Goal: Find specific page/section: Find specific page/section

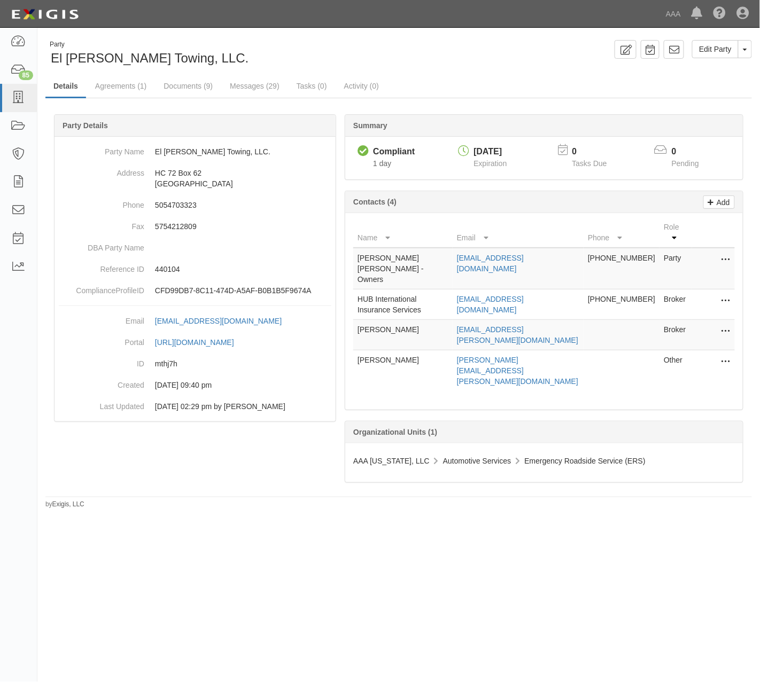
click at [466, 67] on div "Party El Valle Towing, LLC. Edit Party Toggle Party Dropdown View Audit Trail A…" at bounding box center [398, 53] width 722 height 27
click at [204, 83] on link "Documents (9)" at bounding box center [187, 86] width 65 height 23
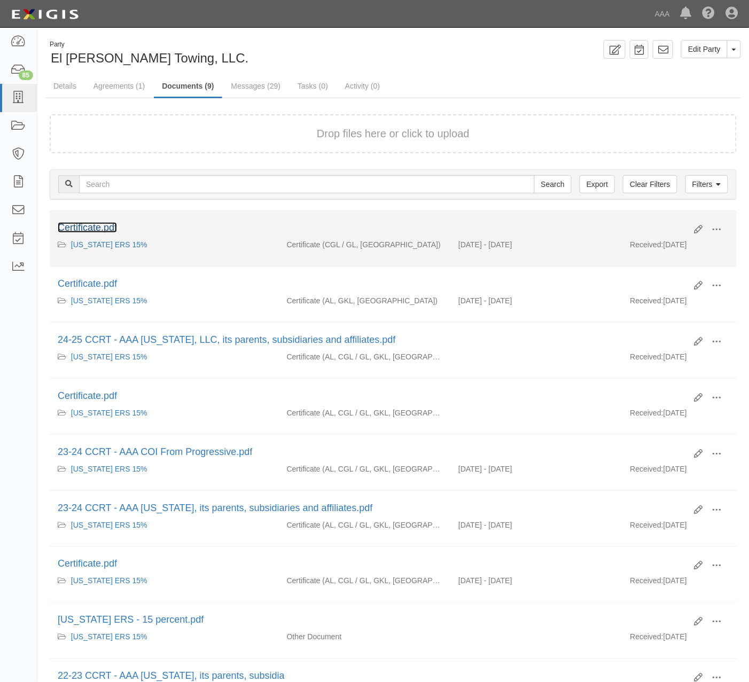
click at [101, 227] on link "Certificate.pdf" at bounding box center [87, 227] width 59 height 11
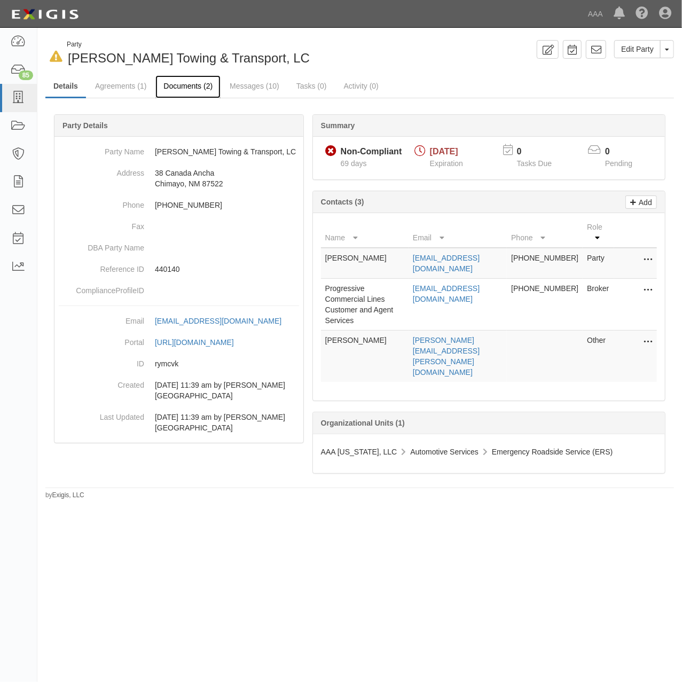
click at [204, 89] on link "Documents (2)" at bounding box center [187, 86] width 65 height 23
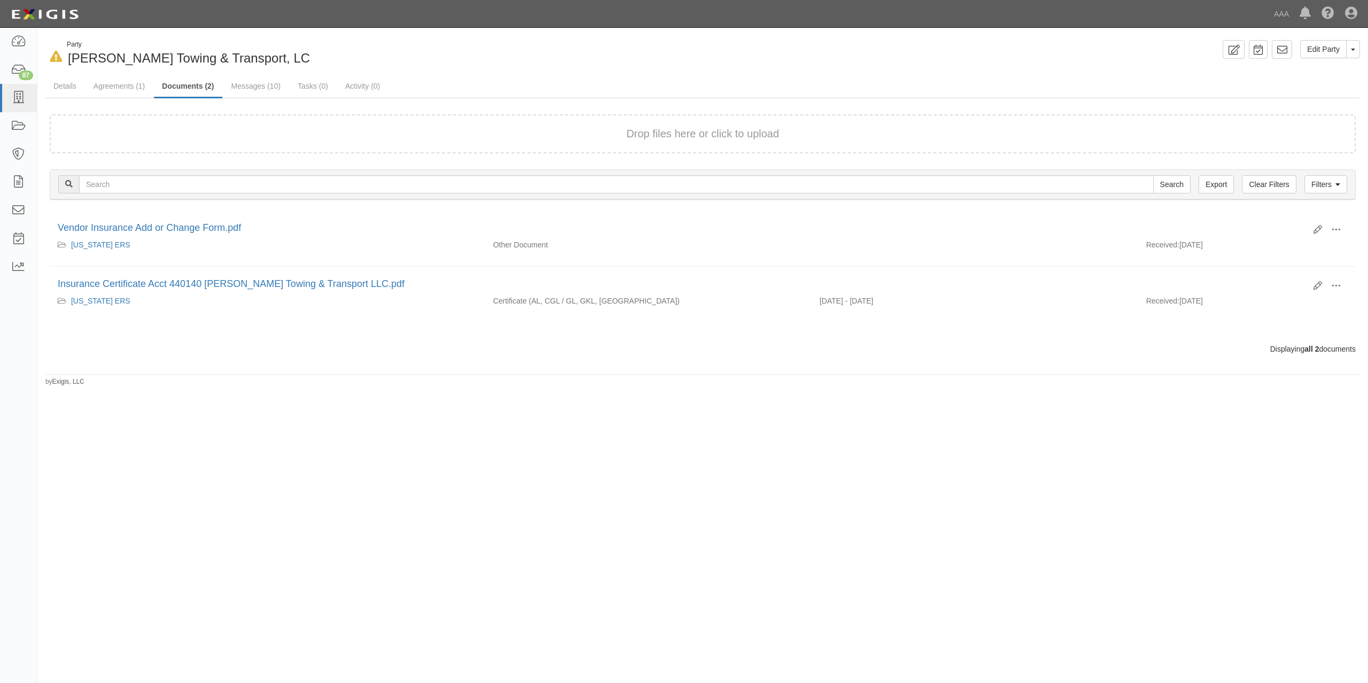
click at [377, 137] on div "Drop files here or click to upload" at bounding box center [702, 133] width 1282 height 15
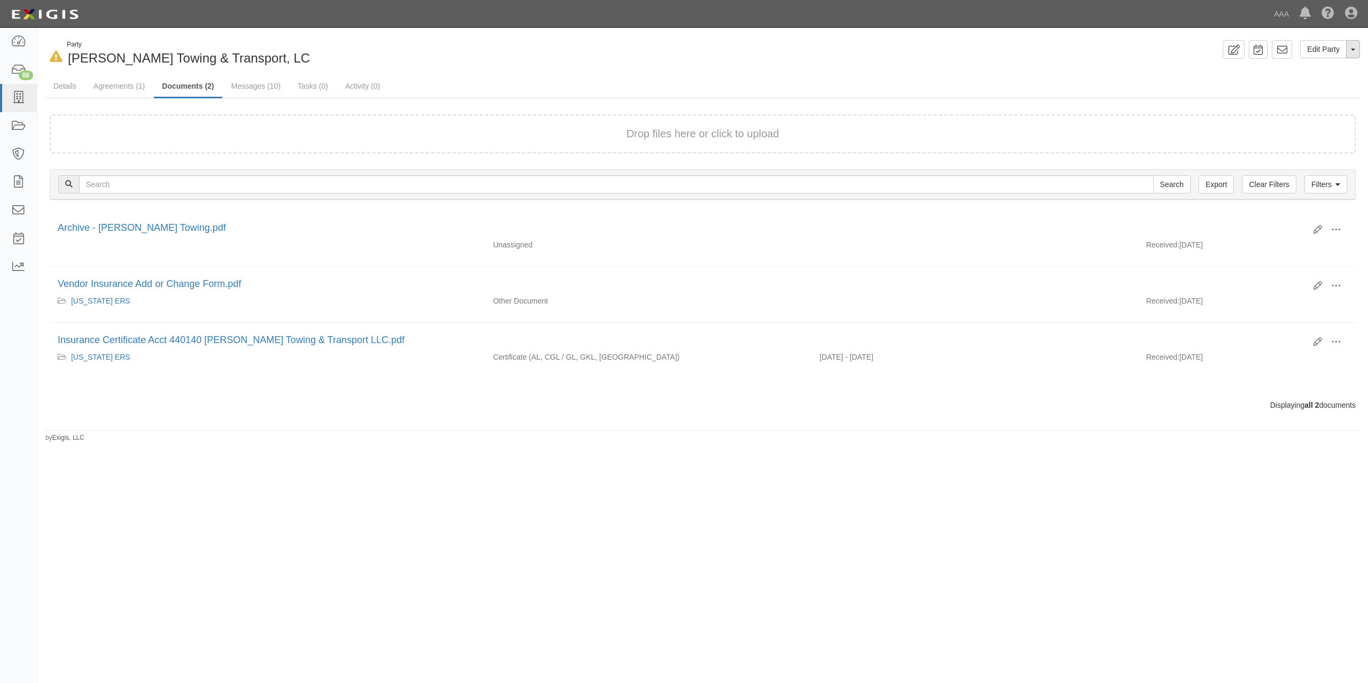
click at [682, 54] on button "Toggle Party Dropdown" at bounding box center [1353, 49] width 14 height 18
click at [682, 84] on link "Archive Party" at bounding box center [1317, 83] width 84 height 14
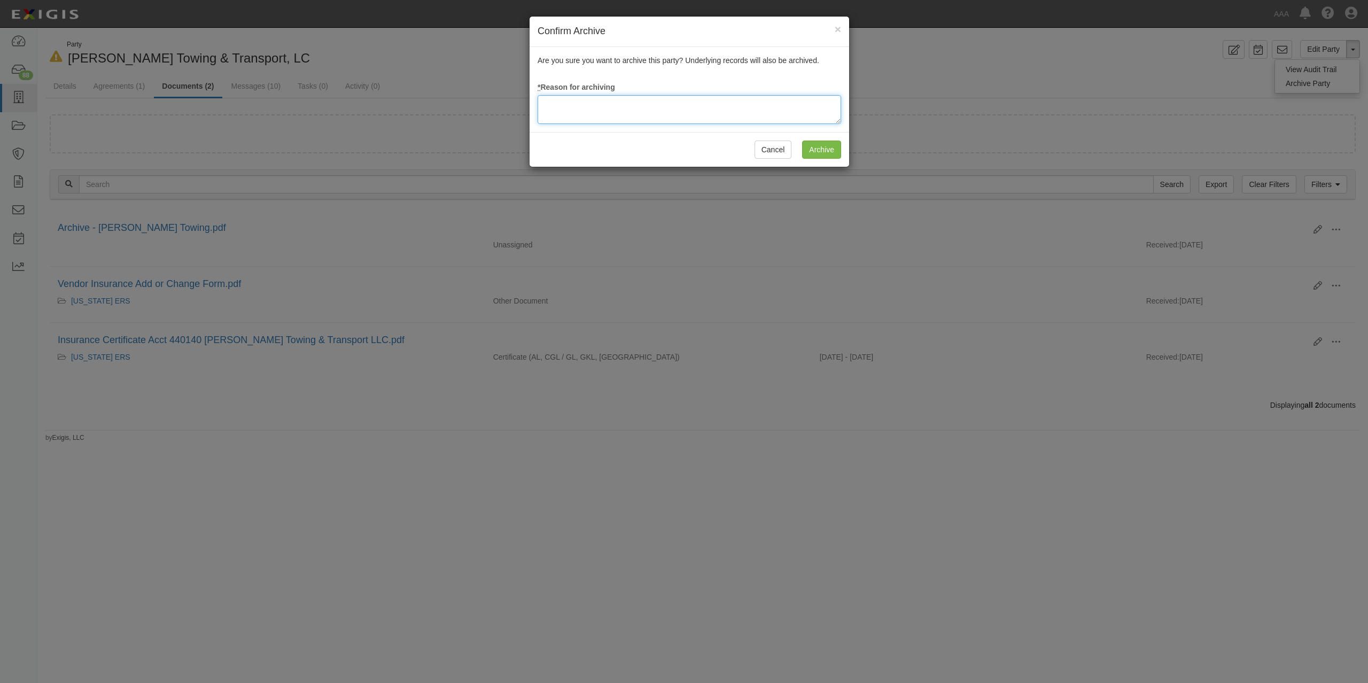
click at [682, 100] on textarea at bounding box center [688, 109] width 303 height 29
click at [575, 111] on textarea at bounding box center [688, 109] width 303 height 29
click at [627, 105] on textarea at bounding box center [688, 109] width 303 height 29
drag, startPoint x: 665, startPoint y: 105, endPoint x: 454, endPoint y: 105, distance: 210.5
click at [454, 105] on div "Confirm Archive × Are you sure you want to archive this party? Underlying recor…" at bounding box center [684, 341] width 1368 height 683
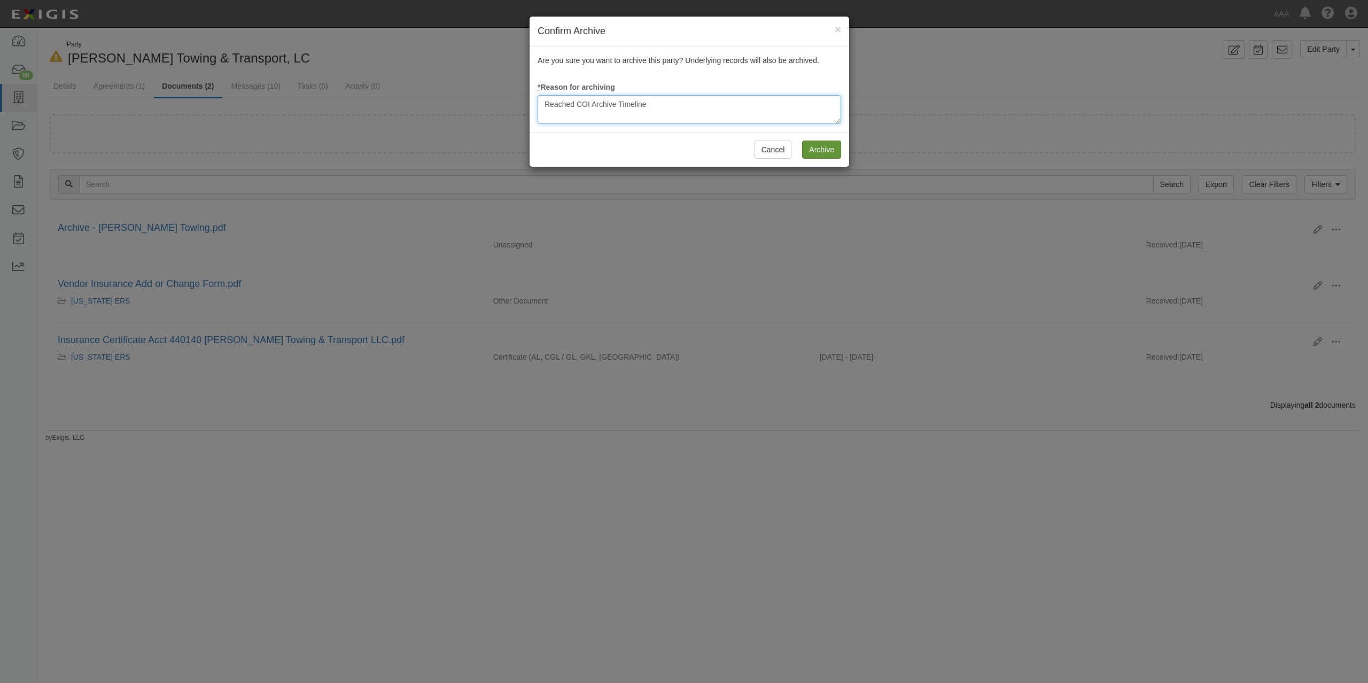
type textarea "Reached COI Archive Timeline"
click at [682, 150] on input "Archive" at bounding box center [821, 149] width 39 height 18
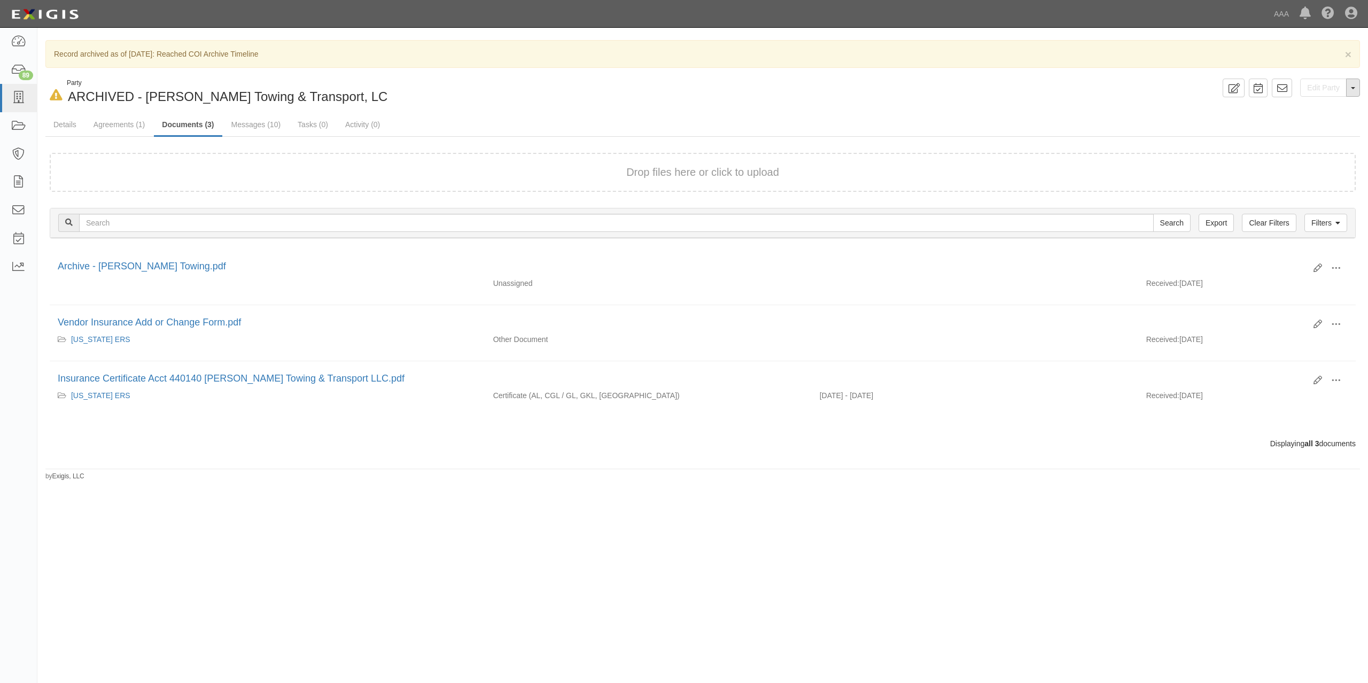
click at [1354, 89] on span "button" at bounding box center [1352, 88] width 4 height 2
click at [369, 126] on link "Activity (0)" at bounding box center [362, 125] width 51 height 23
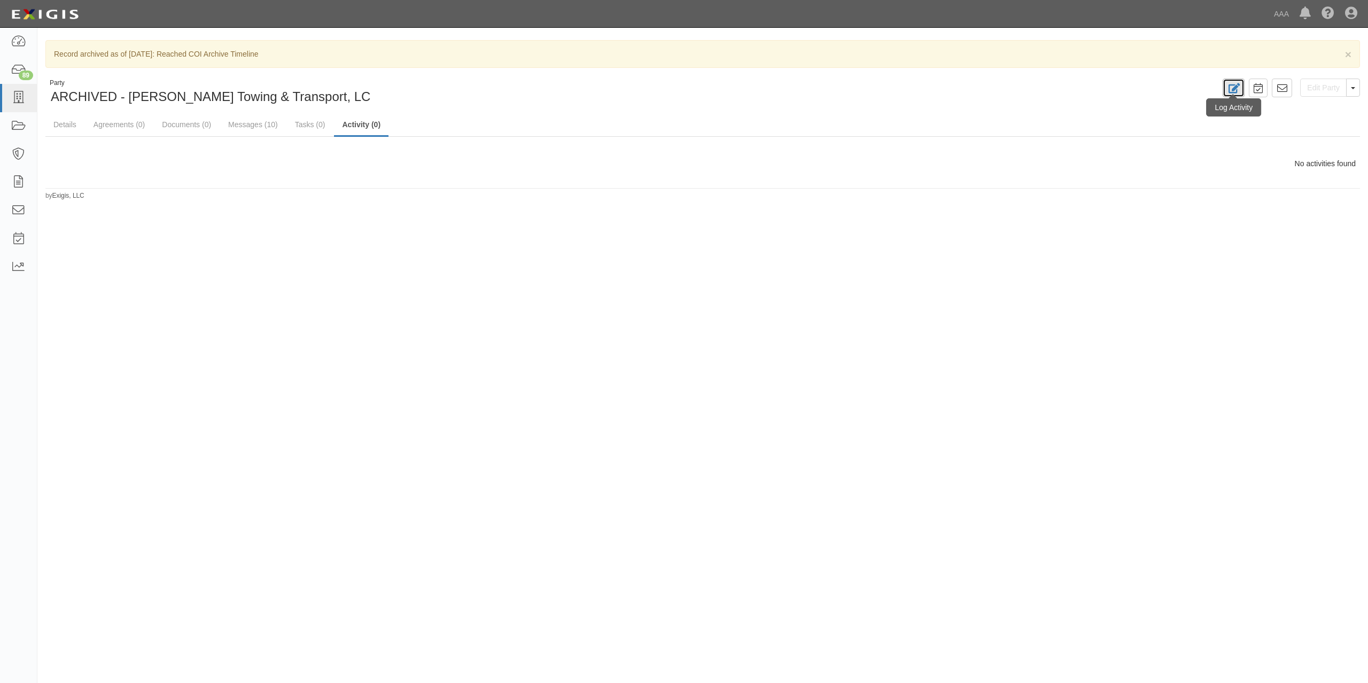
click at [1228, 87] on icon at bounding box center [1233, 88] width 12 height 10
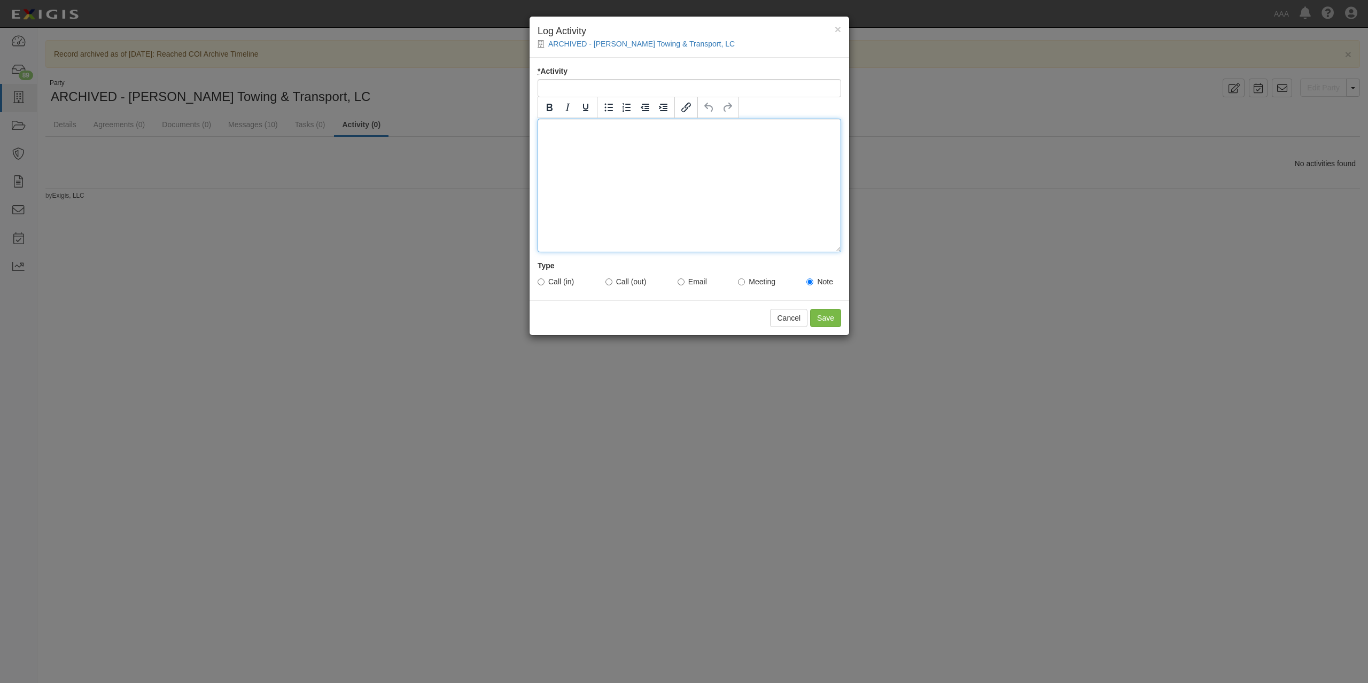
click at [776, 142] on div at bounding box center [688, 186] width 303 height 134
paste div
click at [825, 90] on input "* Activity" at bounding box center [688, 88] width 303 height 18
type input "Archived after 67 Timeline"
click at [825, 319] on input "Save" at bounding box center [825, 318] width 31 height 18
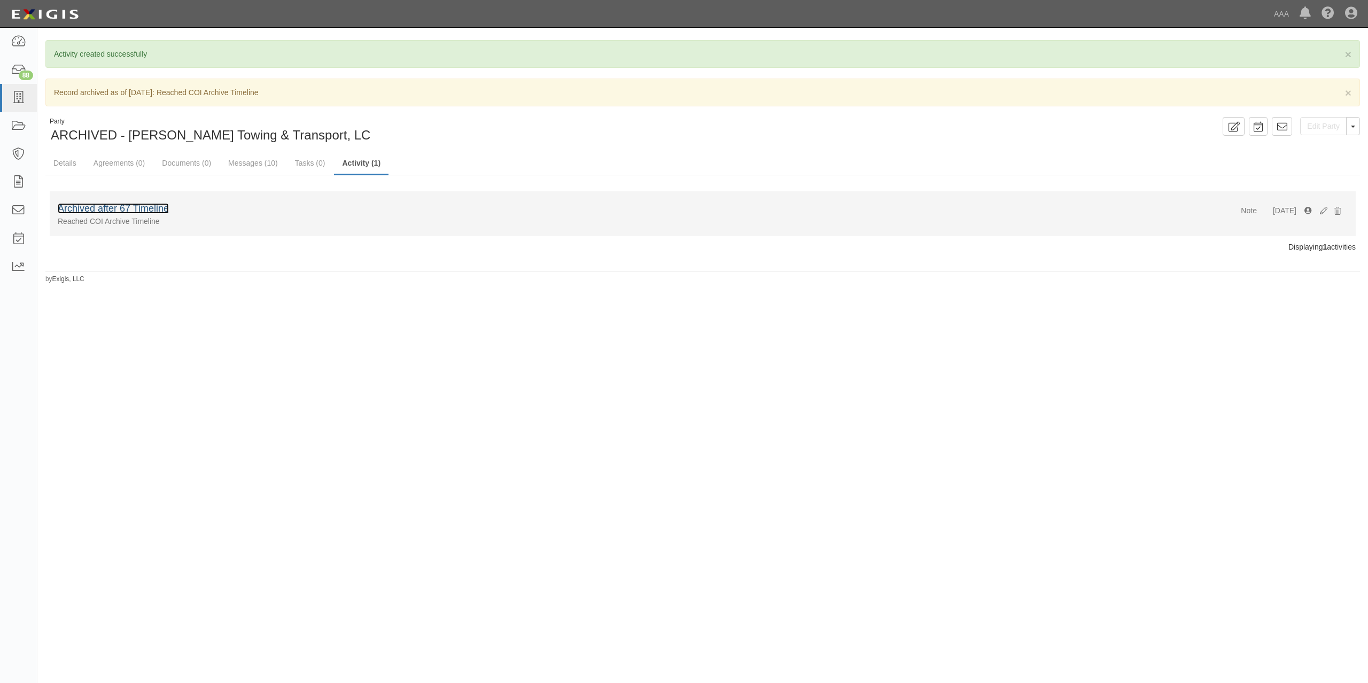
click at [146, 207] on link "Archived after 67 Timeline" at bounding box center [113, 208] width 111 height 11
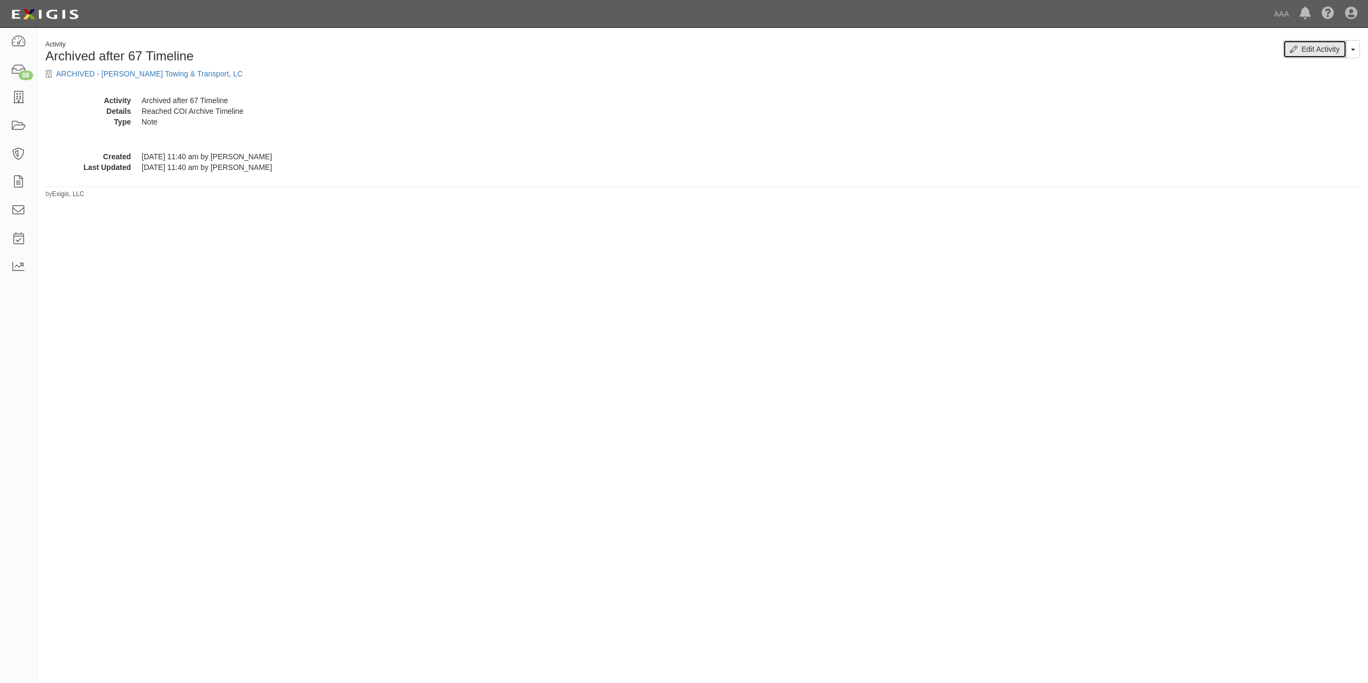
click at [1306, 52] on link "Edit Activity" at bounding box center [1315, 49] width 64 height 18
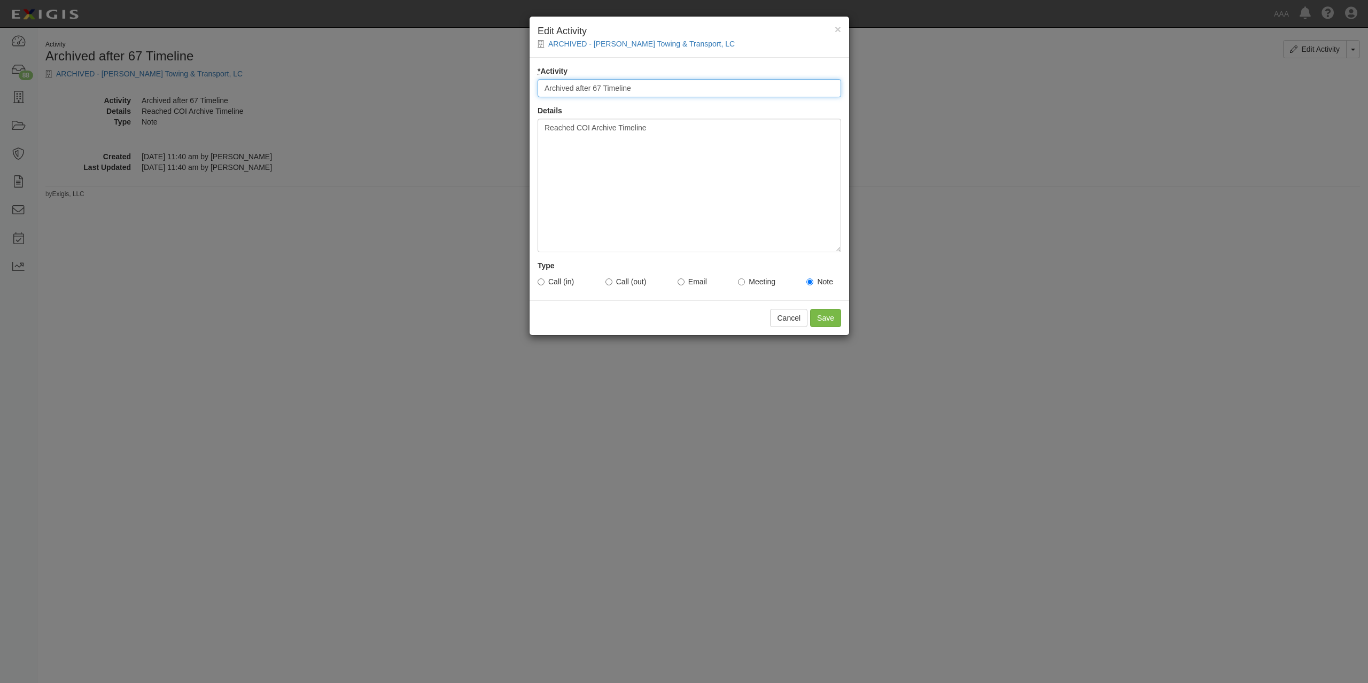
click at [602, 88] on input "Archived after 67 Timeline" at bounding box center [688, 88] width 303 height 18
type input "Archived after 67 Day Timeline"
click at [827, 317] on input "Save" at bounding box center [825, 318] width 31 height 18
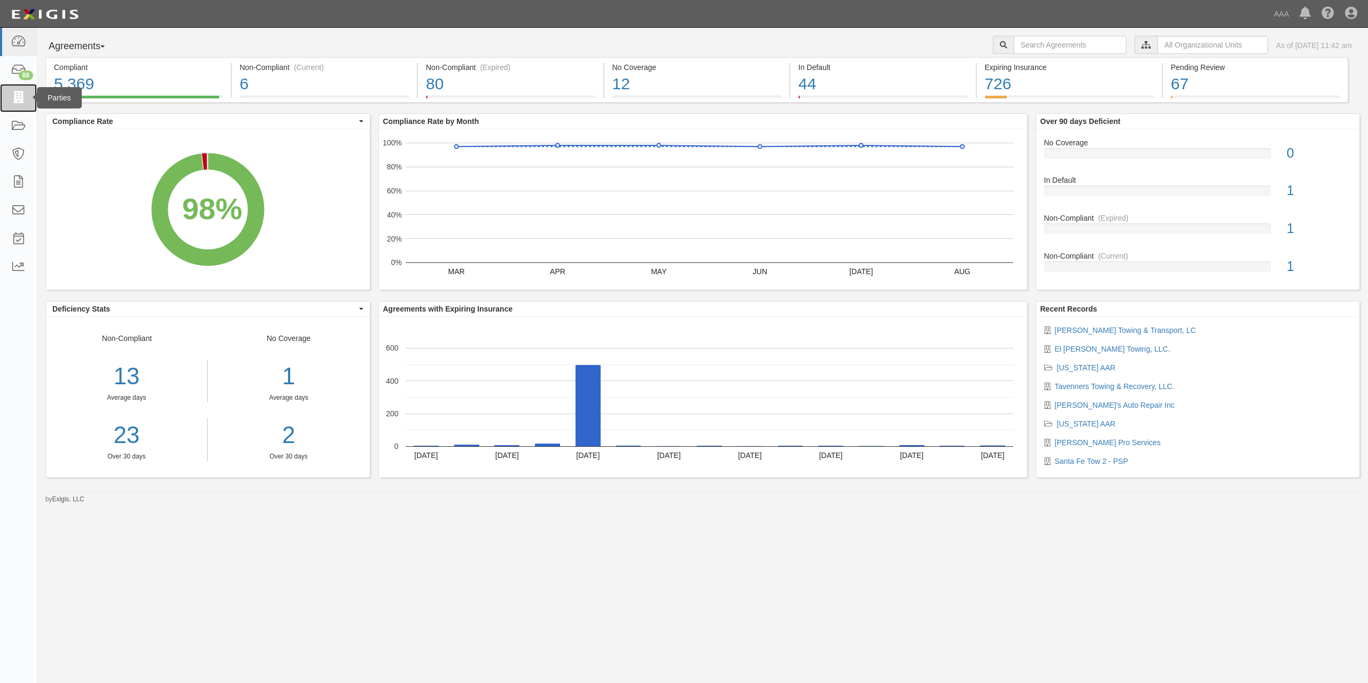
click at [20, 105] on link at bounding box center [18, 98] width 37 height 28
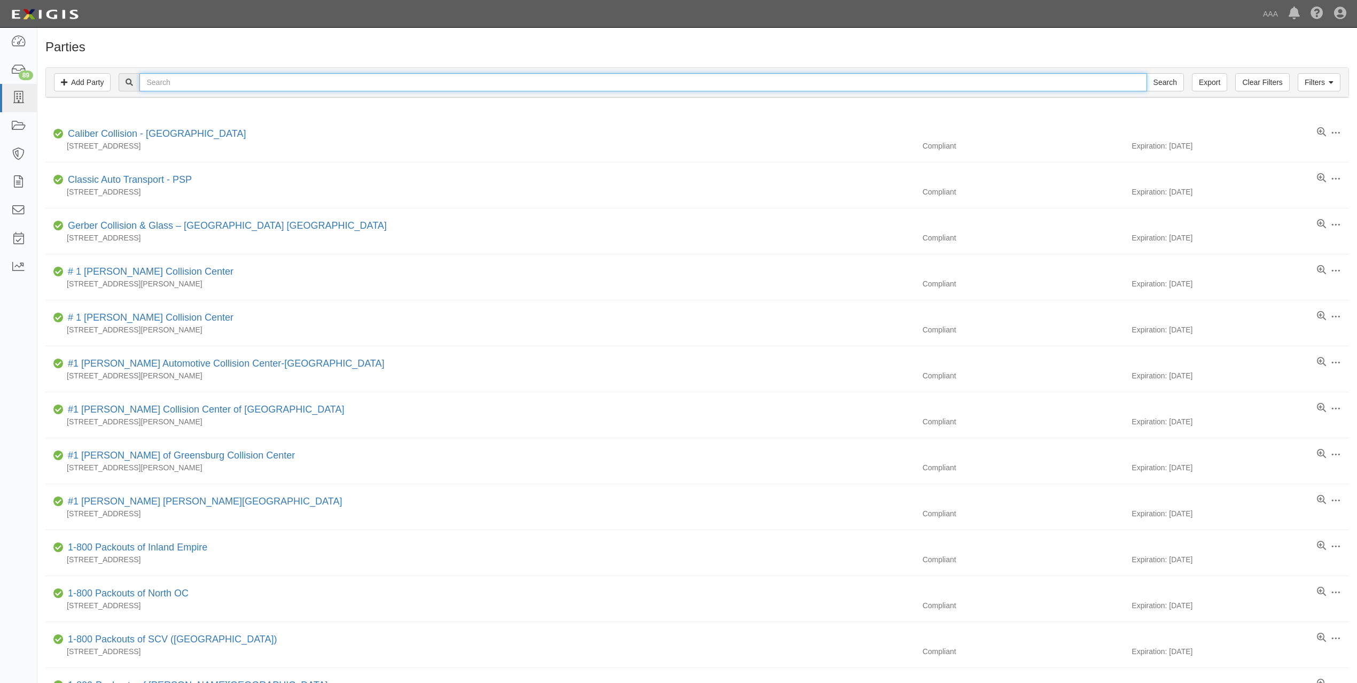
click at [355, 86] on input "text" at bounding box center [642, 82] width 1007 height 18
type input "padillas towing"
click at [1146, 73] on input "Search" at bounding box center [1164, 82] width 37 height 18
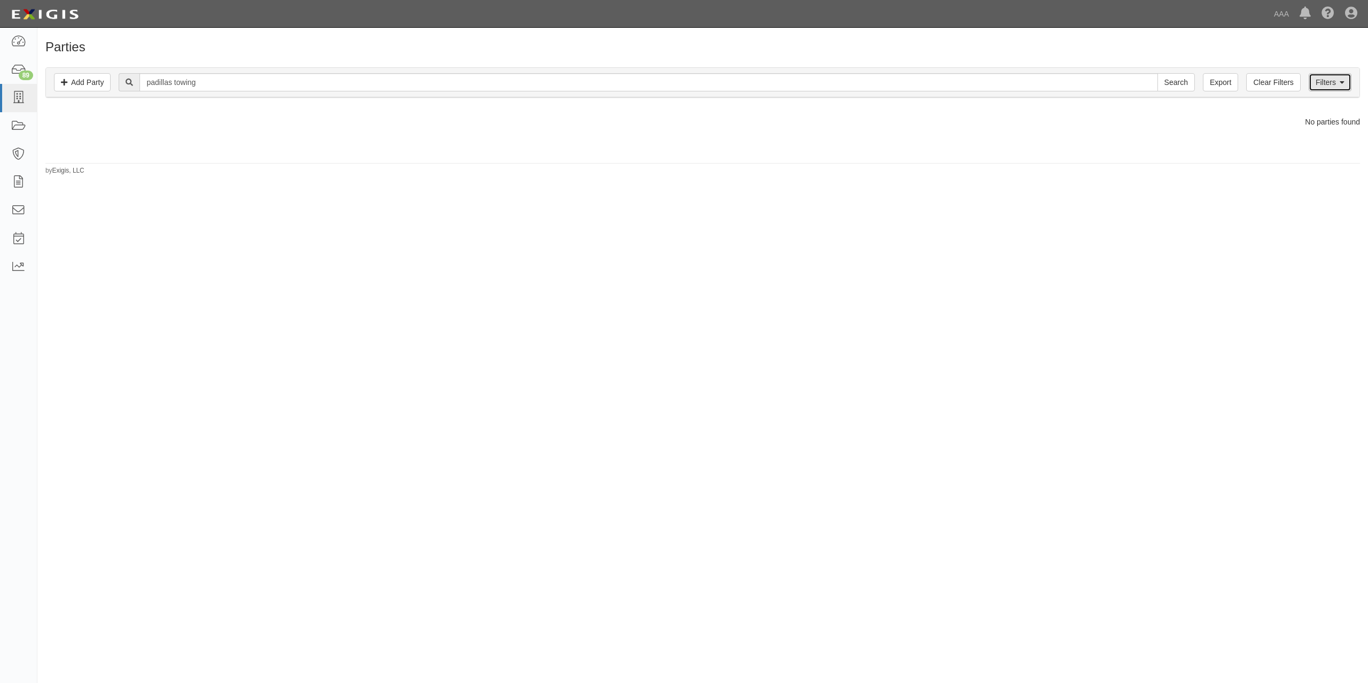
click at [1322, 77] on link "Filters" at bounding box center [1329, 82] width 43 height 18
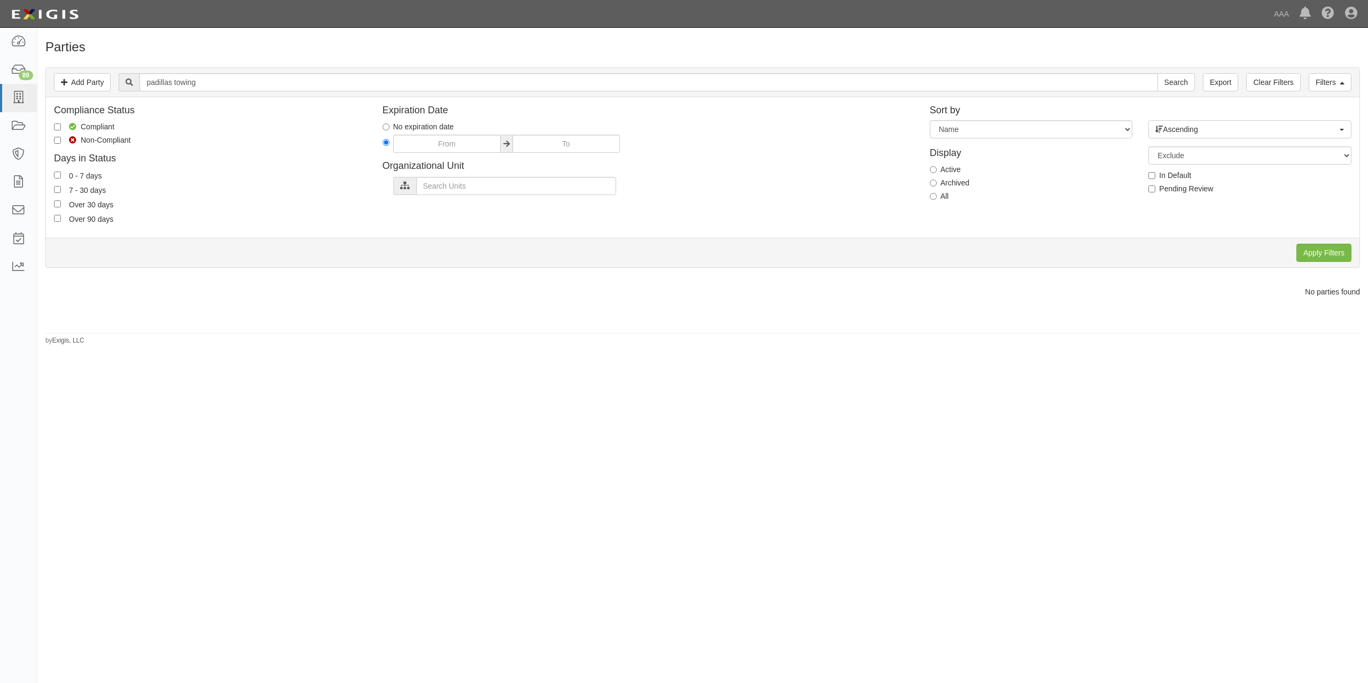
click at [937, 184] on label "Archived" at bounding box center [949, 182] width 40 height 11
click at [936, 184] on input "Archived" at bounding box center [932, 182] width 7 height 7
radio input "true"
click at [1347, 253] on input "Apply Filters" at bounding box center [1323, 253] width 55 height 18
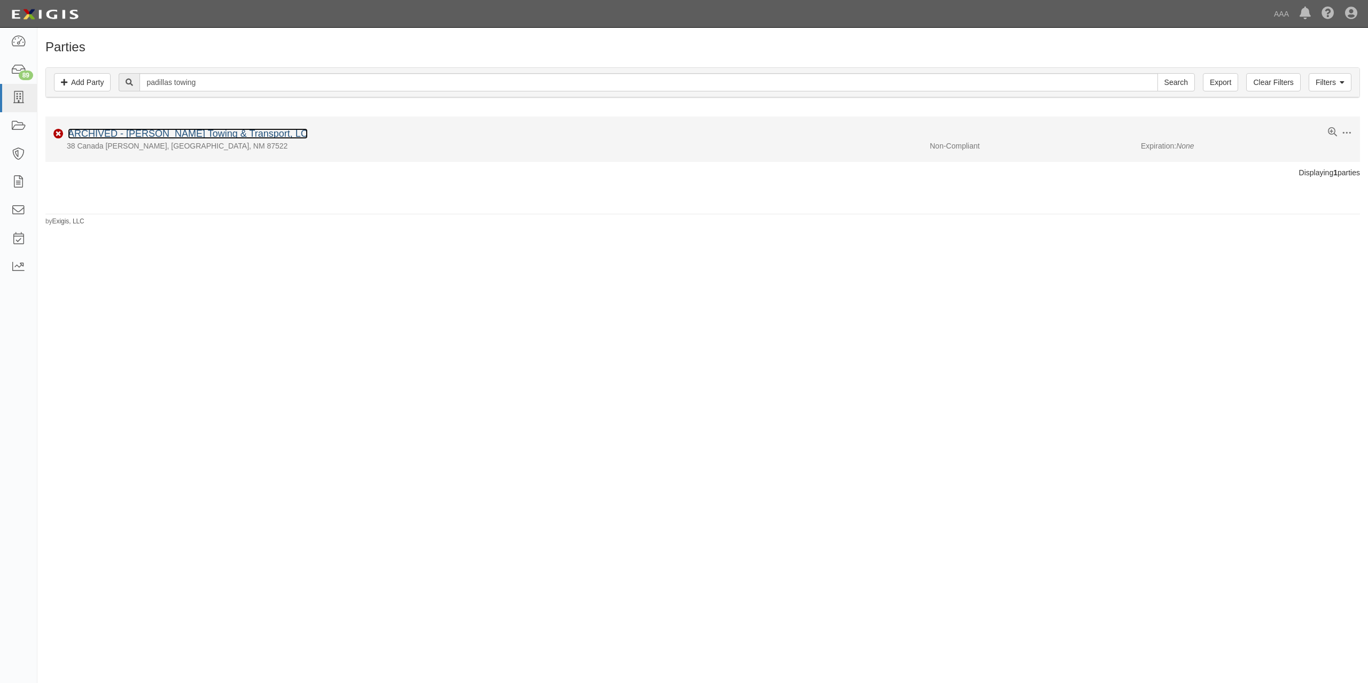
click at [219, 136] on link "ARCHIVED - [PERSON_NAME] Towing & Transport, LC" at bounding box center [188, 133] width 240 height 11
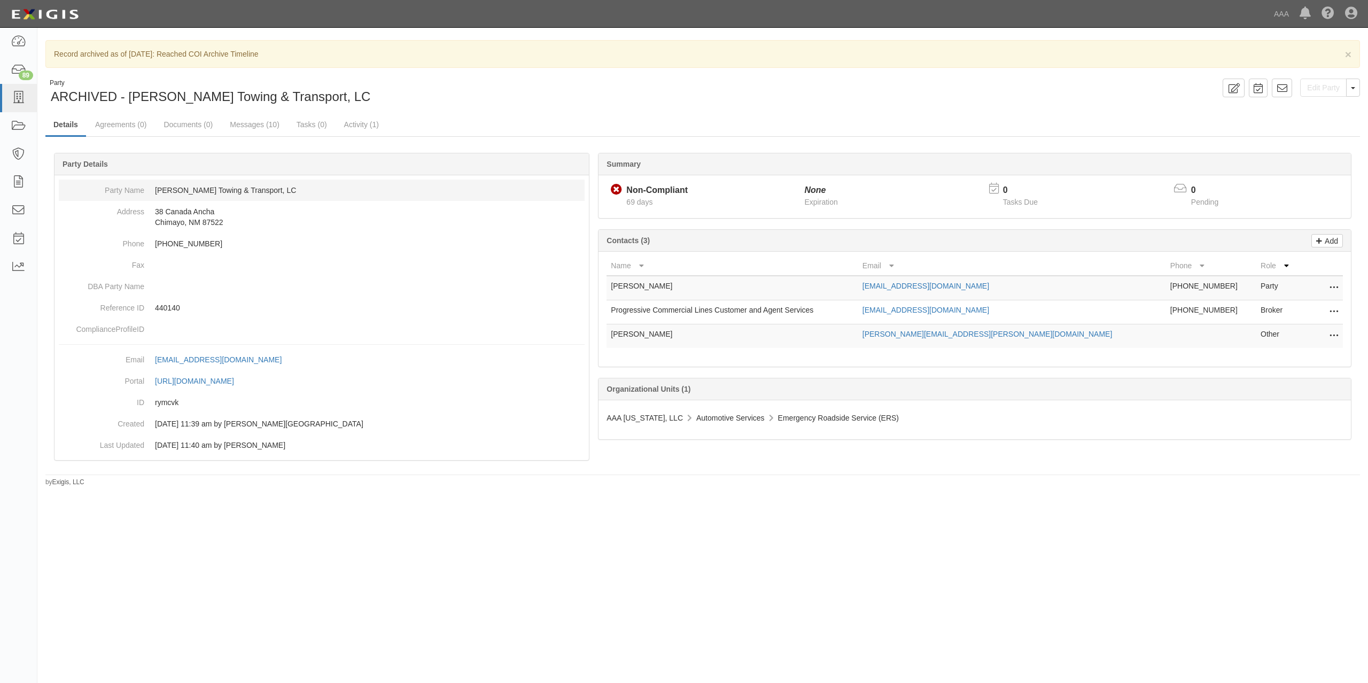
click at [281, 189] on dd "Padilla's Towing & Transport, LC" at bounding box center [322, 189] width 526 height 21
drag, startPoint x: 280, startPoint y: 189, endPoint x: 143, endPoint y: 188, distance: 137.3
click at [143, 188] on dl "Party Name Padilla's Towing & Transport, LC Address 38 Canada Ancha Chimayo, NM…" at bounding box center [322, 259] width 526 height 160
copy dl "Padilla's Towing & Transport, LC"
click at [193, 129] on link "Documents (0)" at bounding box center [187, 125] width 65 height 23
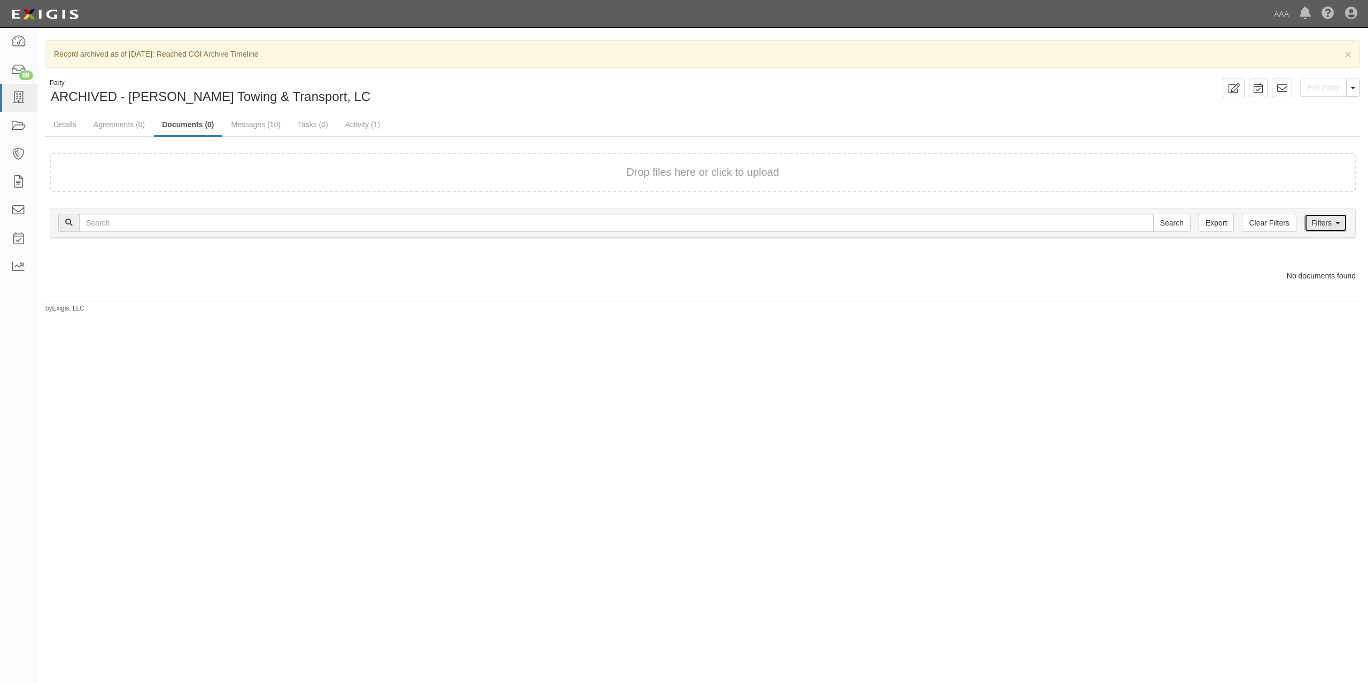
click at [1325, 222] on link "Filters" at bounding box center [1325, 223] width 43 height 18
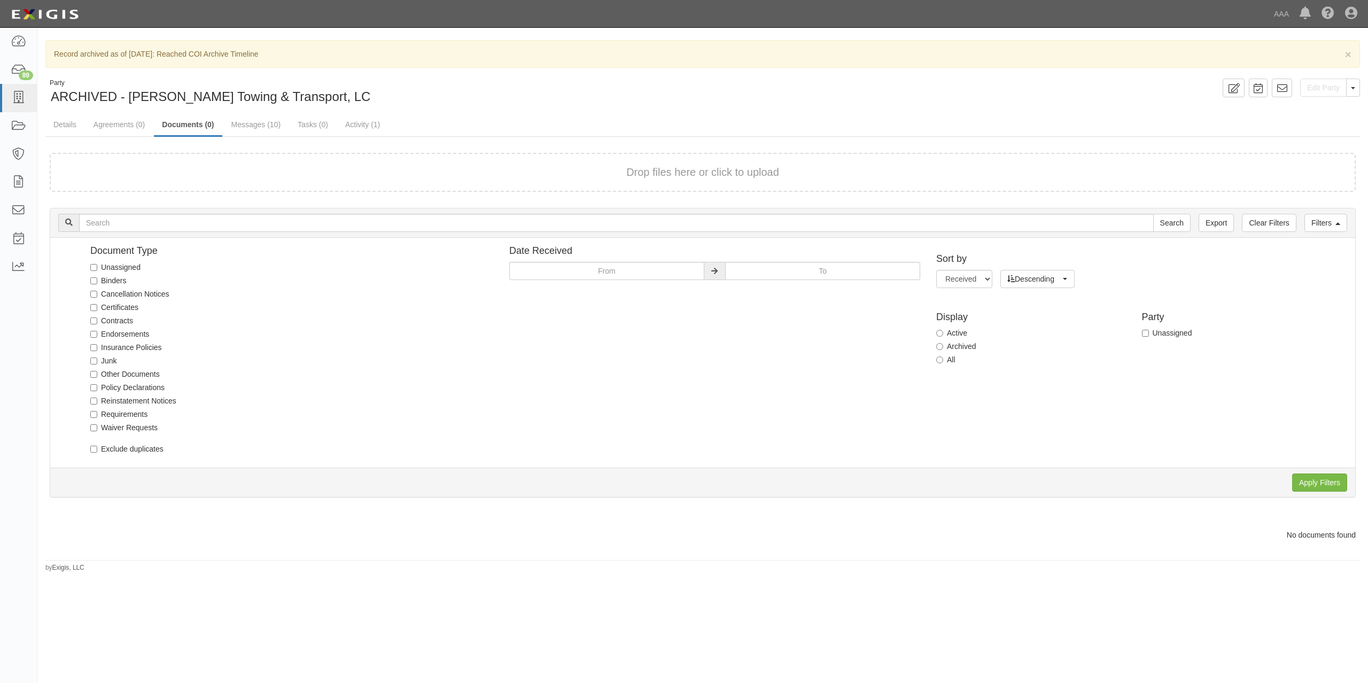
click at [960, 345] on label "Archived" at bounding box center [956, 346] width 40 height 11
click at [943, 345] on input "Archived" at bounding box center [939, 346] width 7 height 7
radio input "true"
click at [1334, 483] on input "Apply Filters" at bounding box center [1319, 482] width 55 height 18
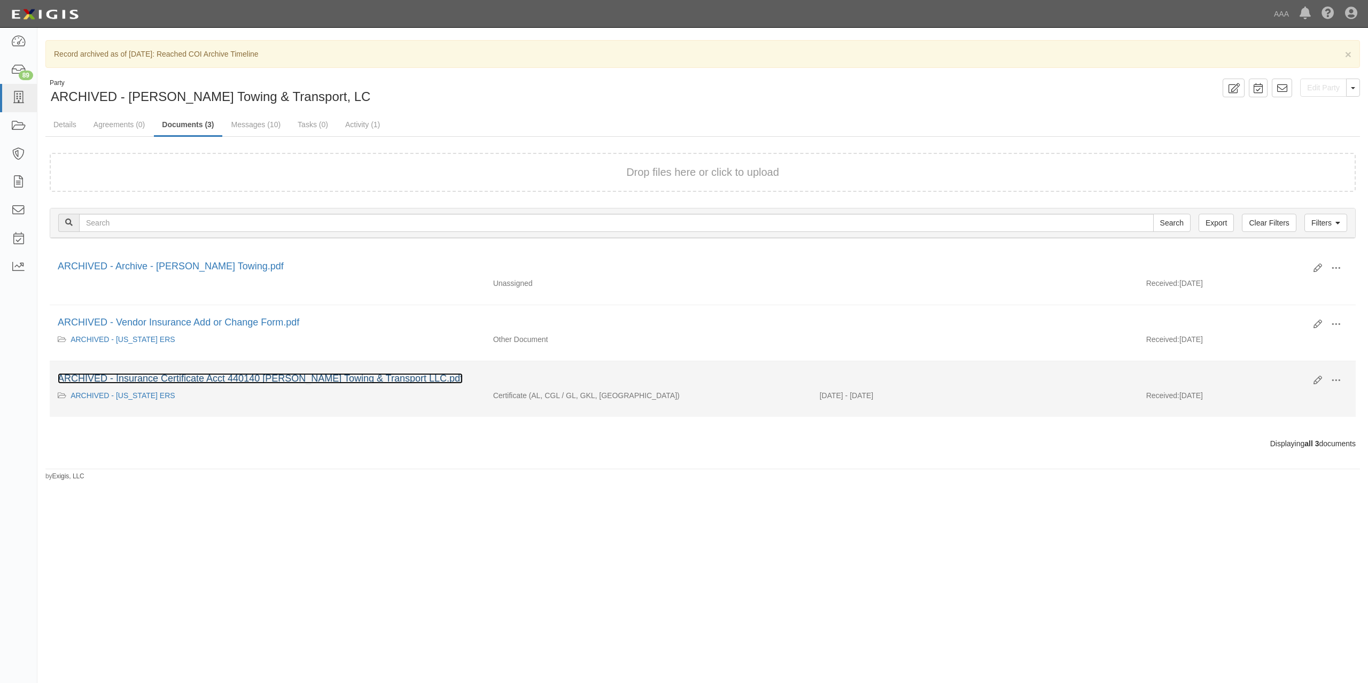
click at [276, 380] on link "ARCHIVED - Insurance Certificate Acct 440140 [PERSON_NAME] Towing & Transport L…" at bounding box center [260, 378] width 405 height 11
